Goal: Navigation & Orientation: Find specific page/section

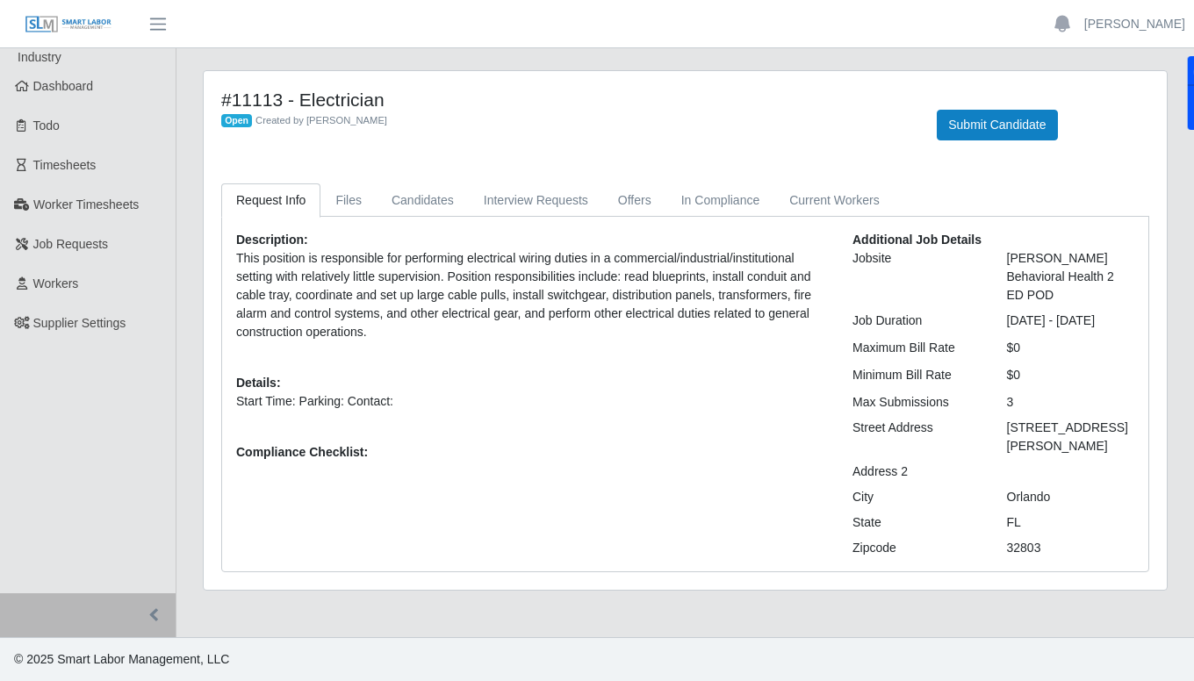
click at [102, 83] on link "Dashboard" at bounding box center [88, 87] width 176 height 40
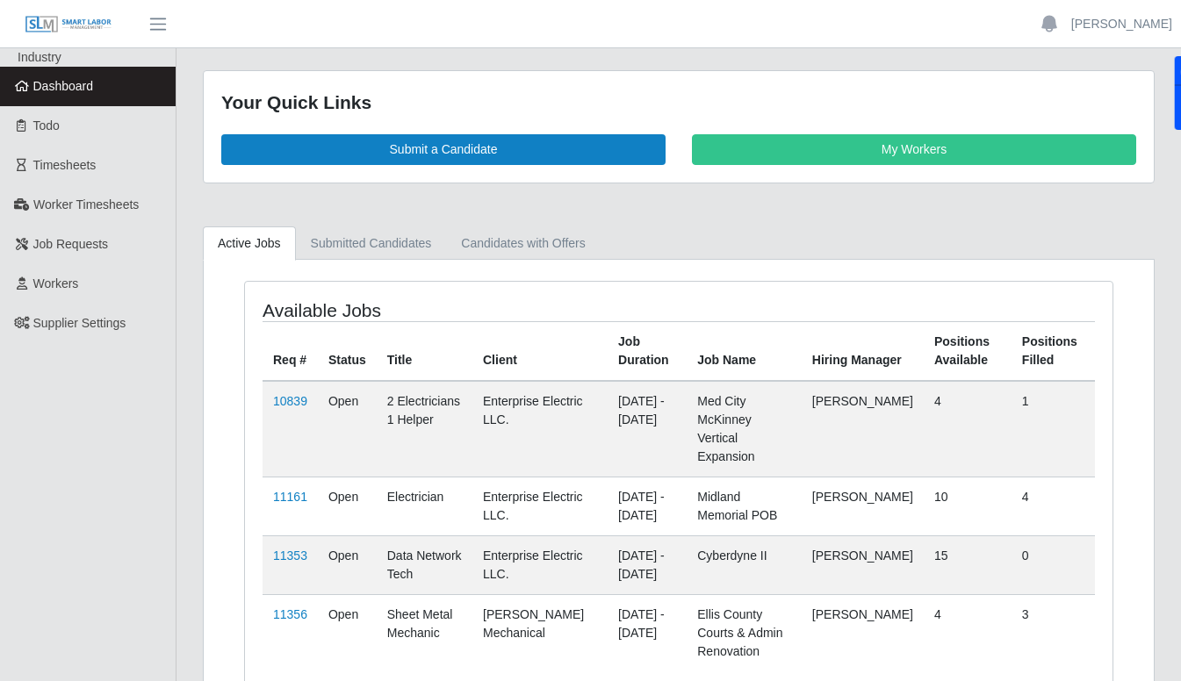
click at [85, 172] on span "Timesheets" at bounding box center [64, 165] width 63 height 14
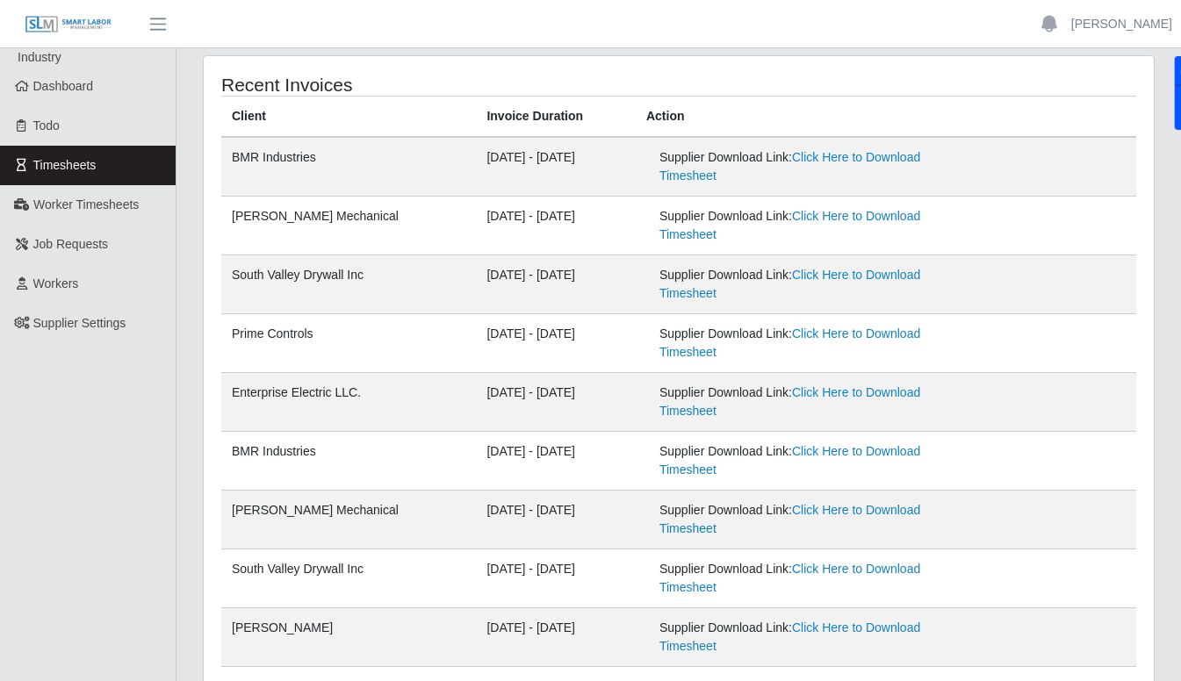
click at [868, 394] on link "Click Here to Download Timesheet" at bounding box center [789, 401] width 261 height 32
click at [83, 83] on span "Dashboard" at bounding box center [63, 86] width 61 height 14
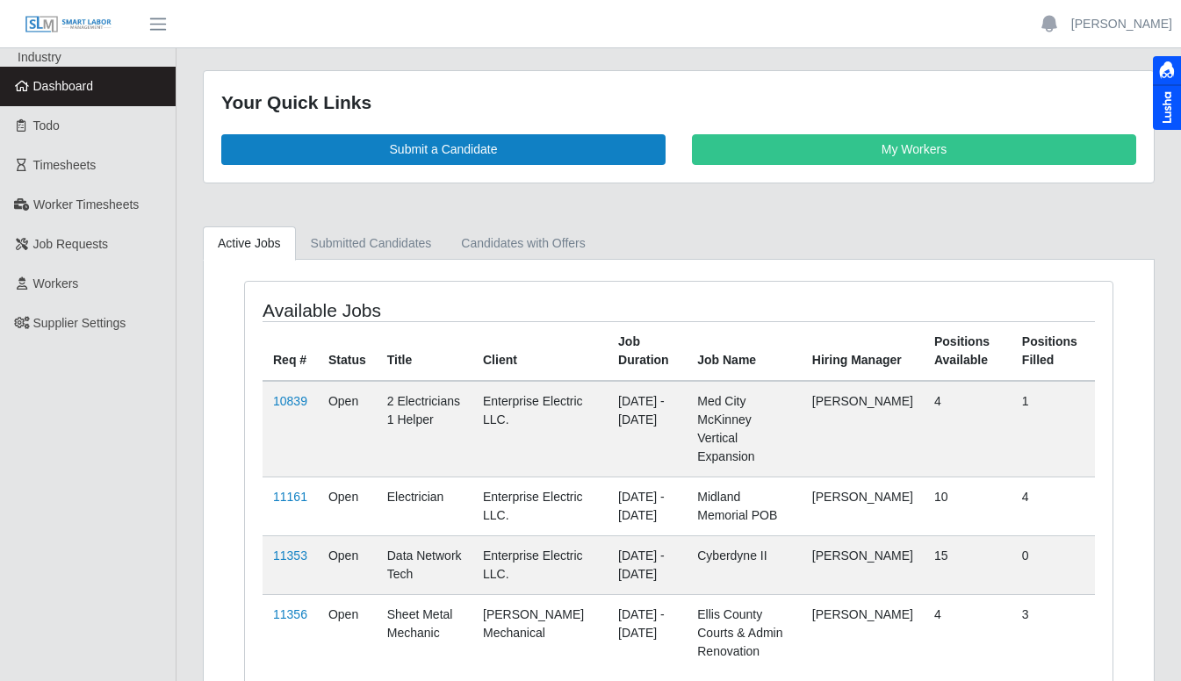
scroll to position [18, 0]
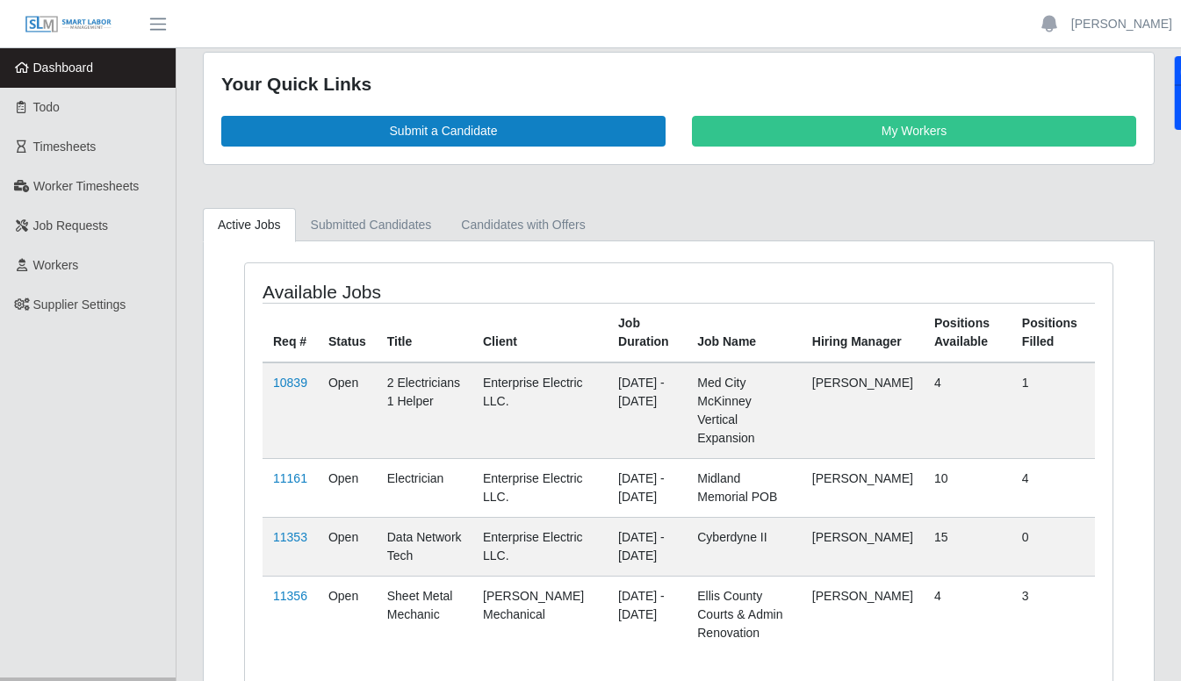
click at [296, 471] on link "11161" at bounding box center [290, 478] width 34 height 14
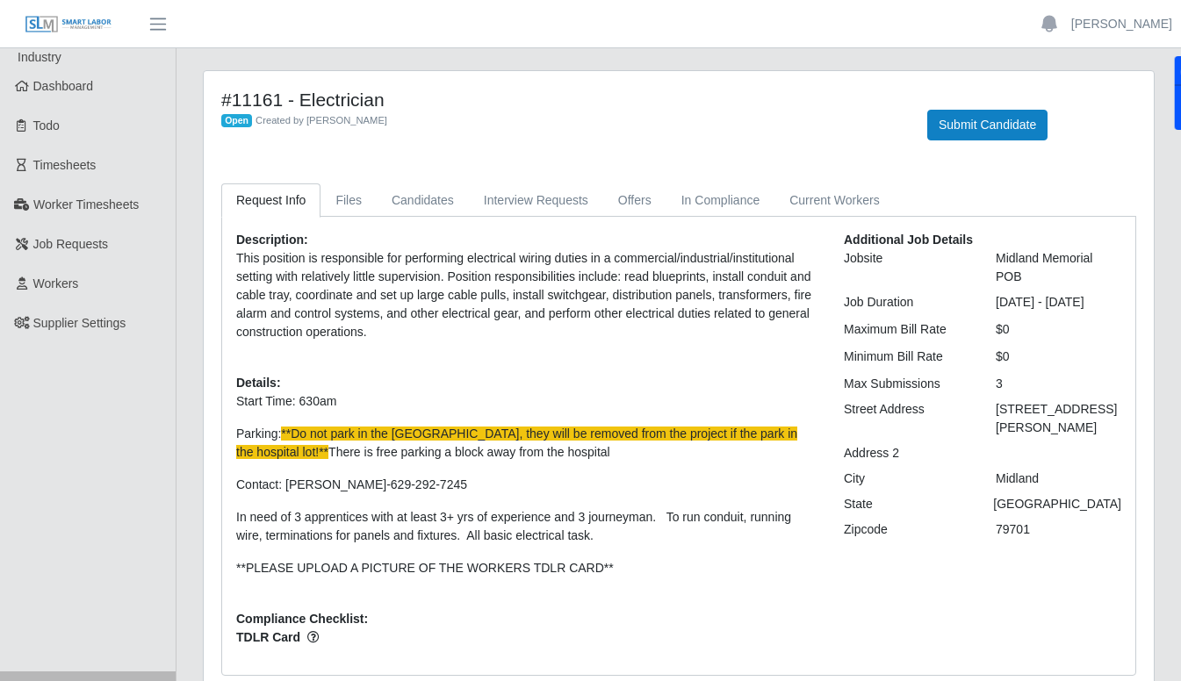
click at [83, 93] on span "Dashboard" at bounding box center [63, 86] width 61 height 14
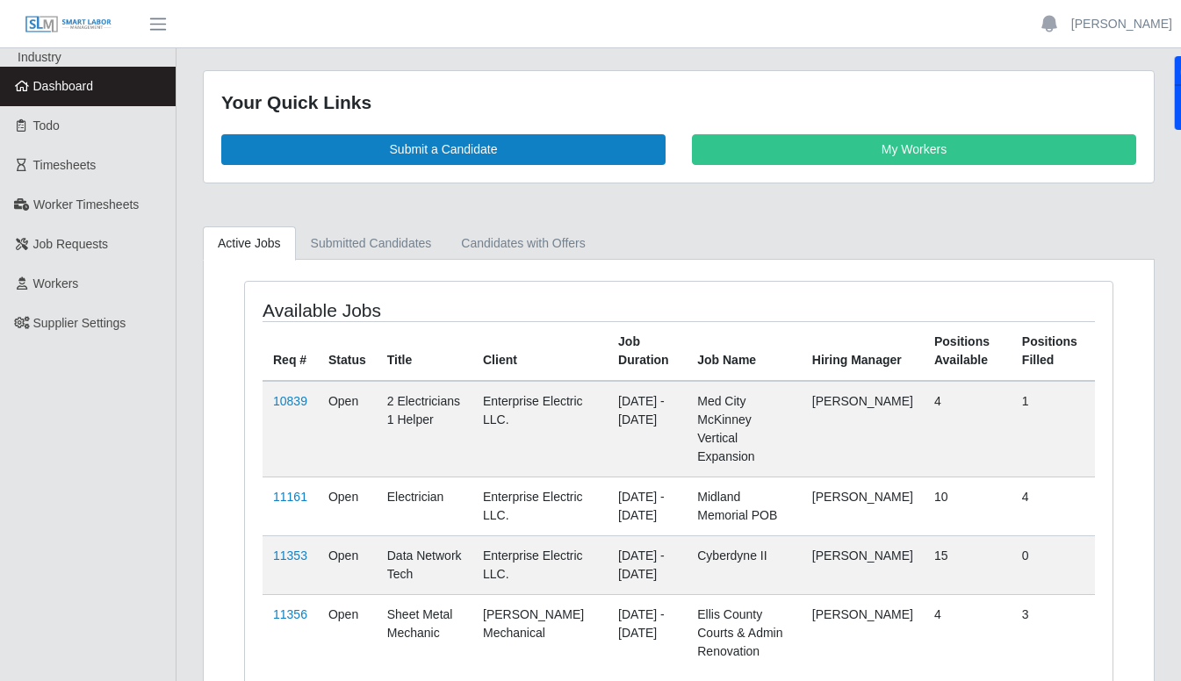
click at [71, 125] on link "Todo" at bounding box center [88, 126] width 176 height 40
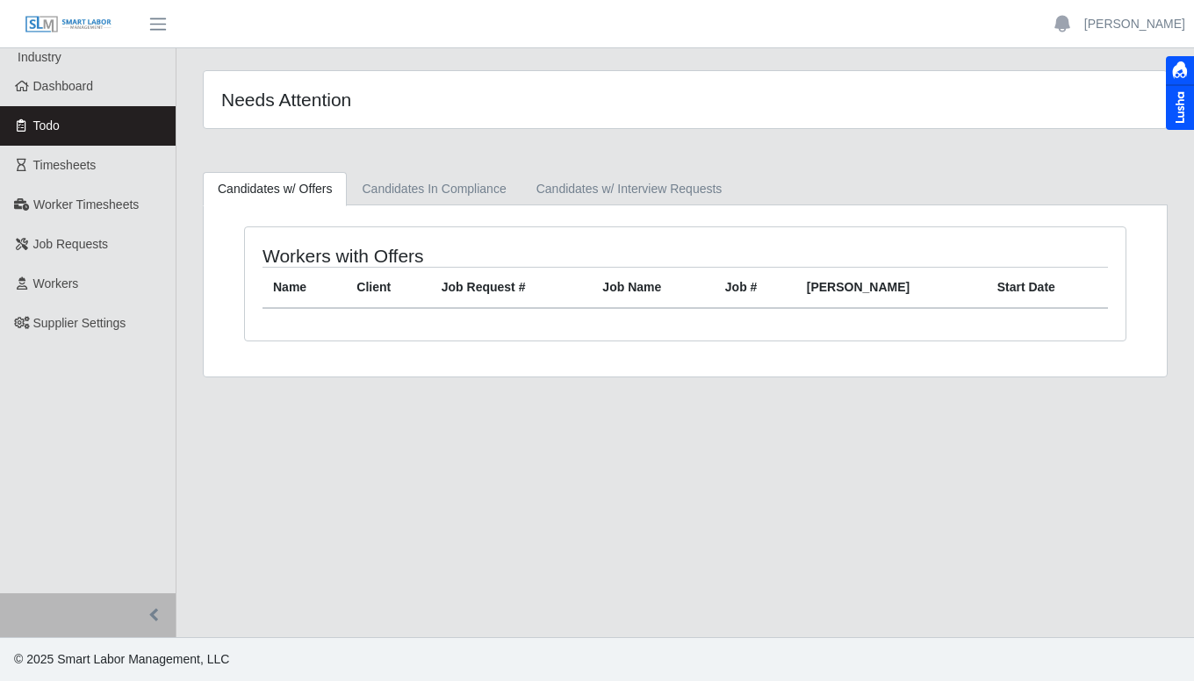
click at [68, 88] on span "Dashboard" at bounding box center [63, 86] width 61 height 14
